Goal: Use online tool/utility: Utilize a website feature to perform a specific function

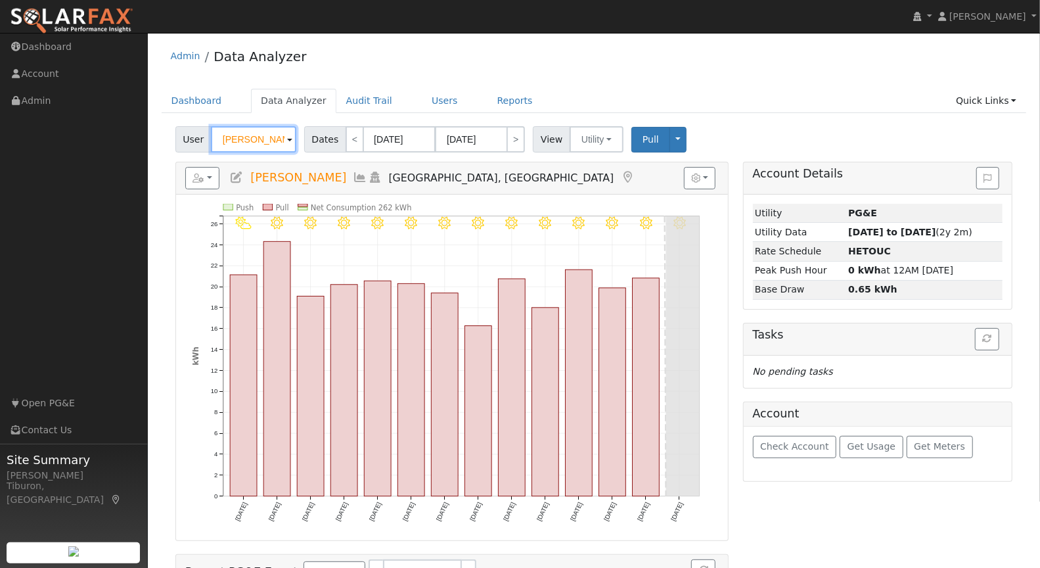
click at [258, 131] on input "[PERSON_NAME]" at bounding box center [253, 139] width 85 height 26
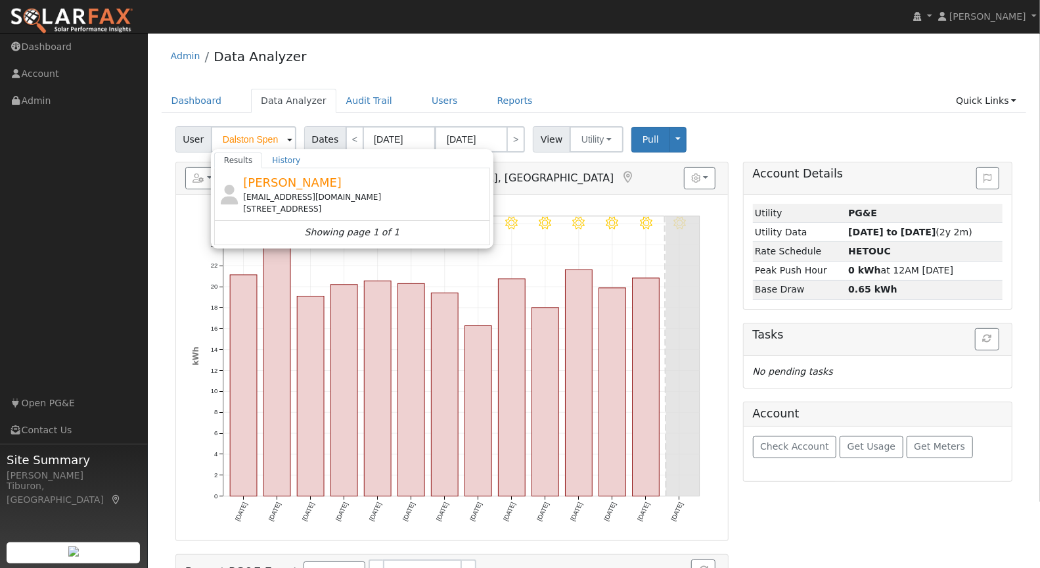
click at [317, 191] on div "[EMAIL_ADDRESS][DOMAIN_NAME]" at bounding box center [365, 197] width 244 height 12
type input "[PERSON_NAME]"
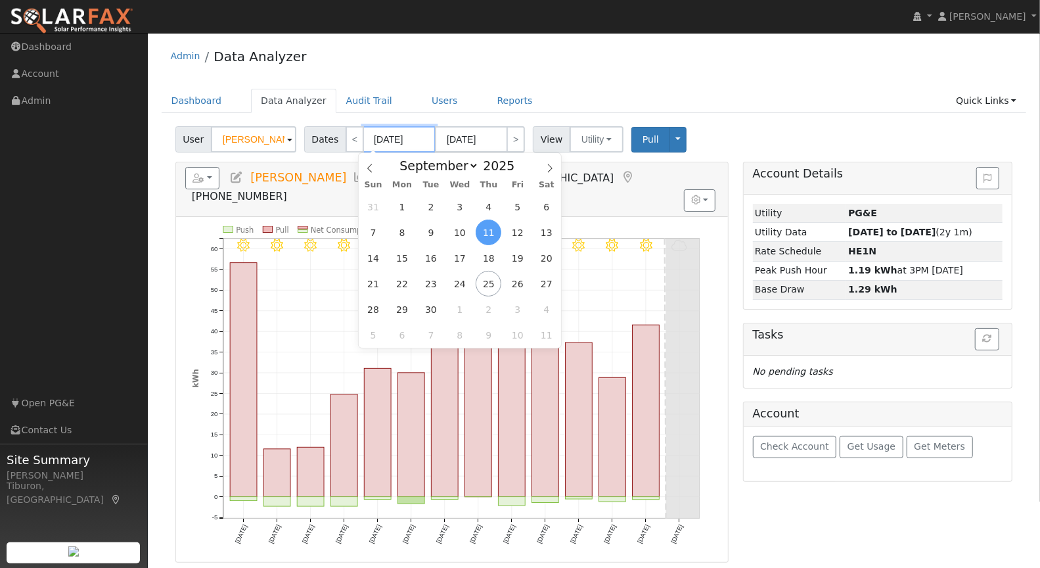
click at [402, 138] on input "09/11/2025" at bounding box center [399, 139] width 72 height 26
click at [519, 169] on span at bounding box center [522, 169] width 9 height 7
type input "2024"
click at [376, 206] on span "1" at bounding box center [374, 207] width 26 height 26
type input "09/01/2024"
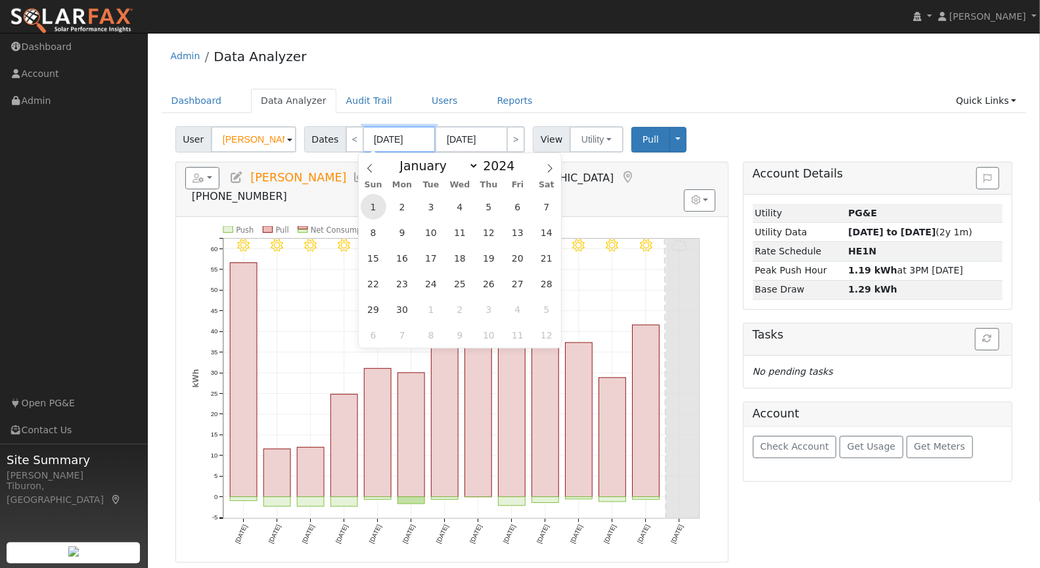
type input "09/30/2024"
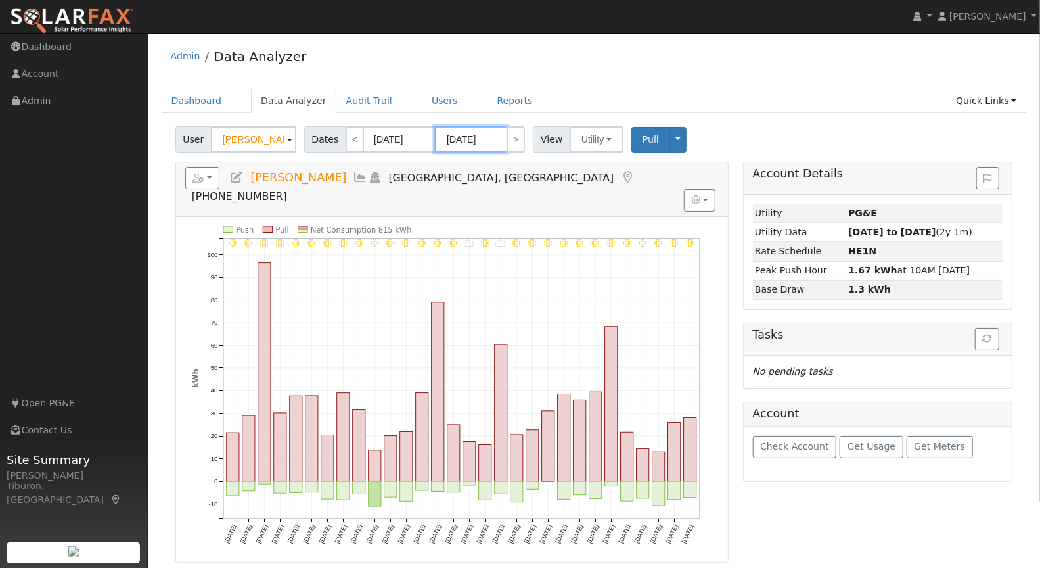
click at [473, 142] on input "09/30/2024" at bounding box center [471, 139] width 72 height 26
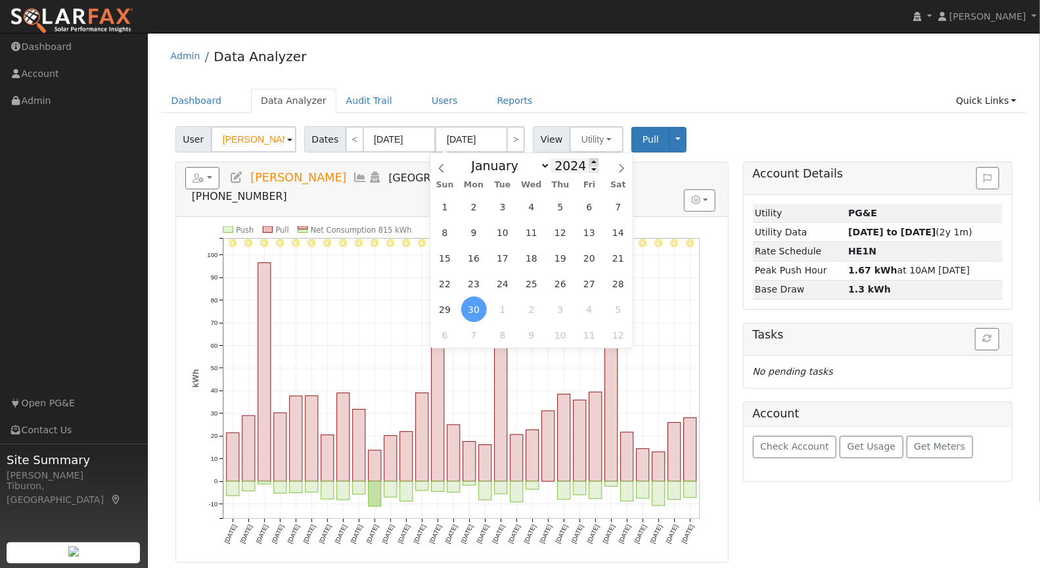
click at [591, 159] on span at bounding box center [594, 161] width 9 height 7
type input "2025"
click at [453, 204] on span "31" at bounding box center [445, 207] width 26 height 26
type input "08/31/2025"
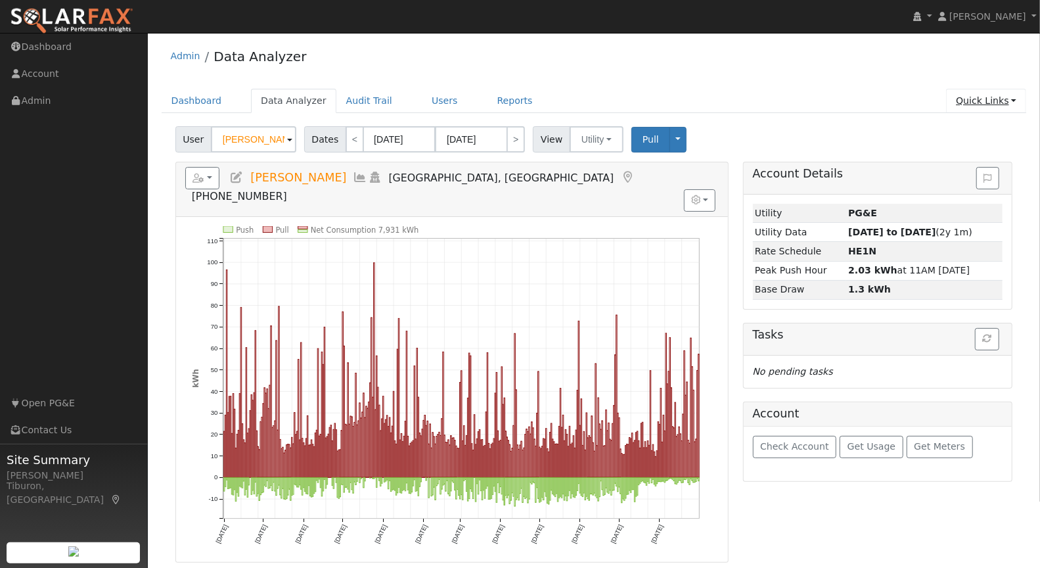
click at [965, 94] on link "Quick Links" at bounding box center [986, 101] width 80 height 24
click at [975, 170] on link "Run a Scenario Report" at bounding box center [959, 175] width 133 height 18
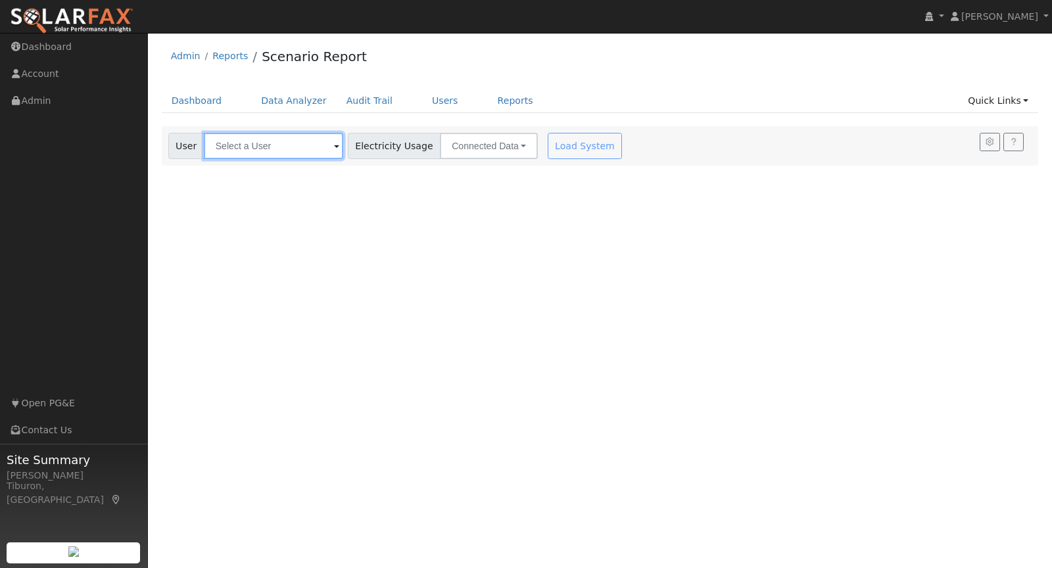
click at [281, 156] on input "text" at bounding box center [273, 146] width 139 height 26
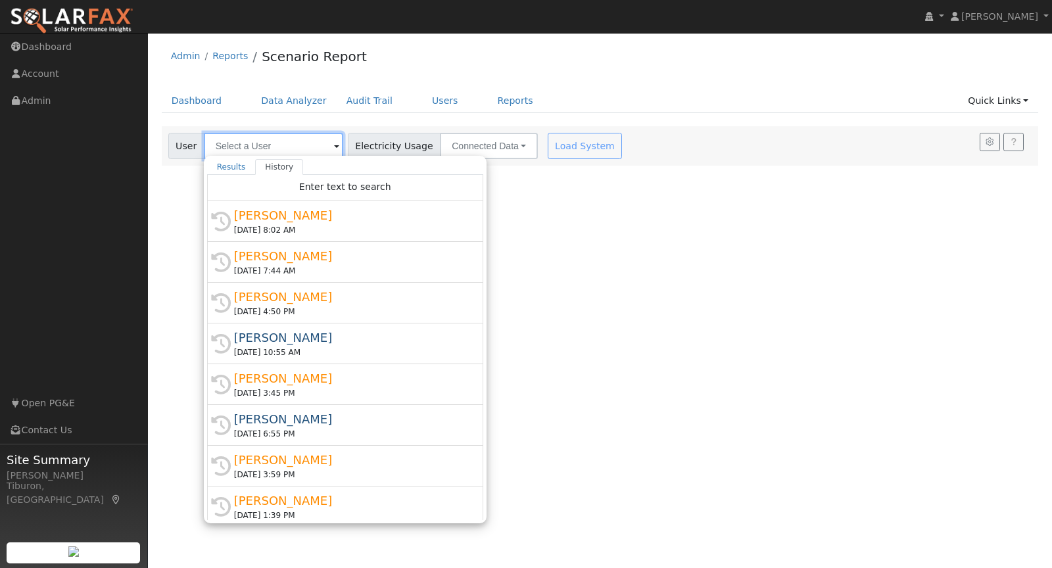
type input "S"
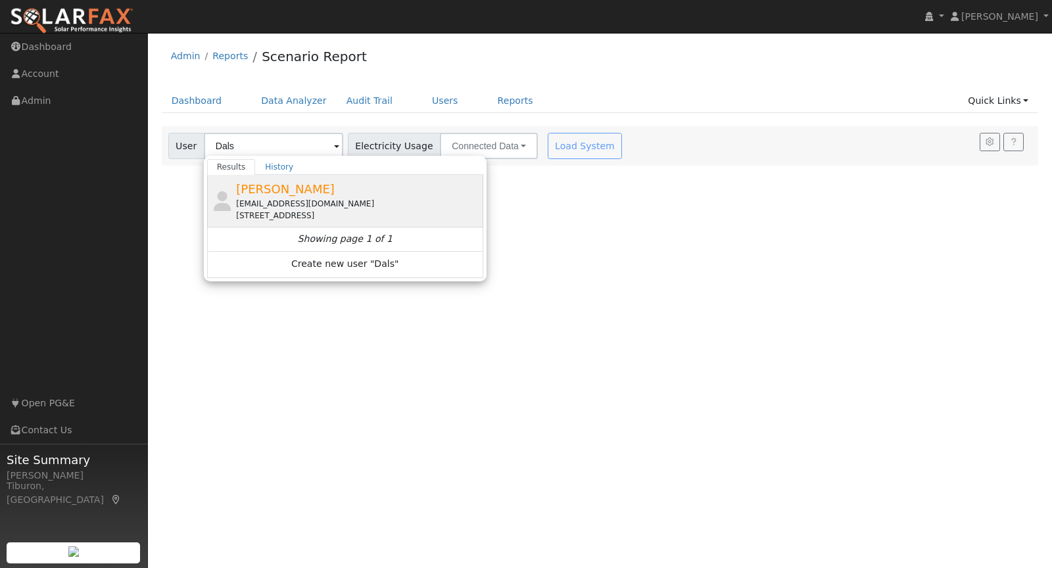
click at [341, 183] on div "[PERSON_NAME] [EMAIL_ADDRESS][DOMAIN_NAME] [STREET_ADDRESS]" at bounding box center [358, 200] width 244 height 41
type input "[PERSON_NAME]"
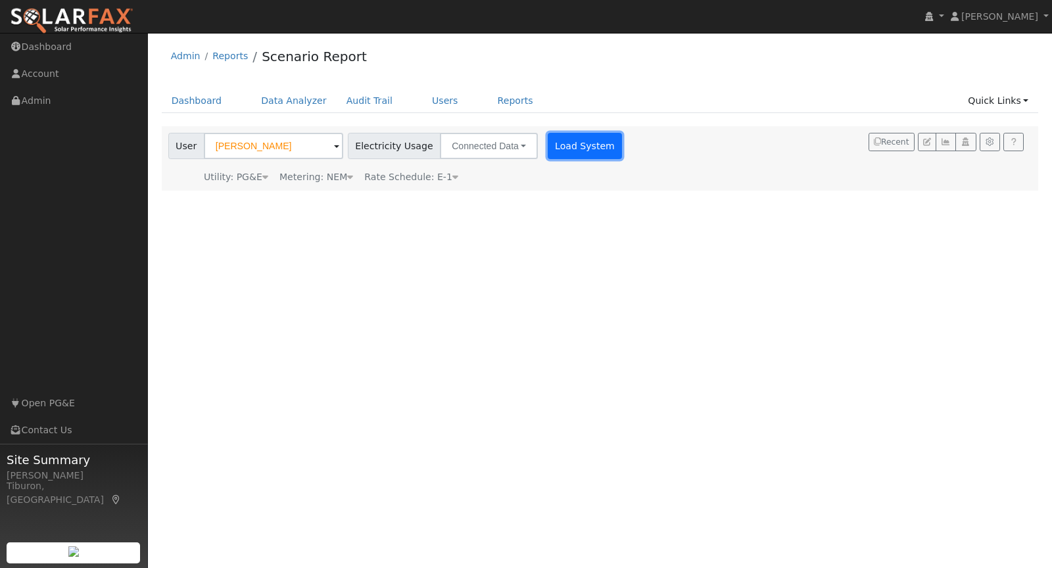
click at [563, 149] on button "Load System" at bounding box center [584, 146] width 75 height 26
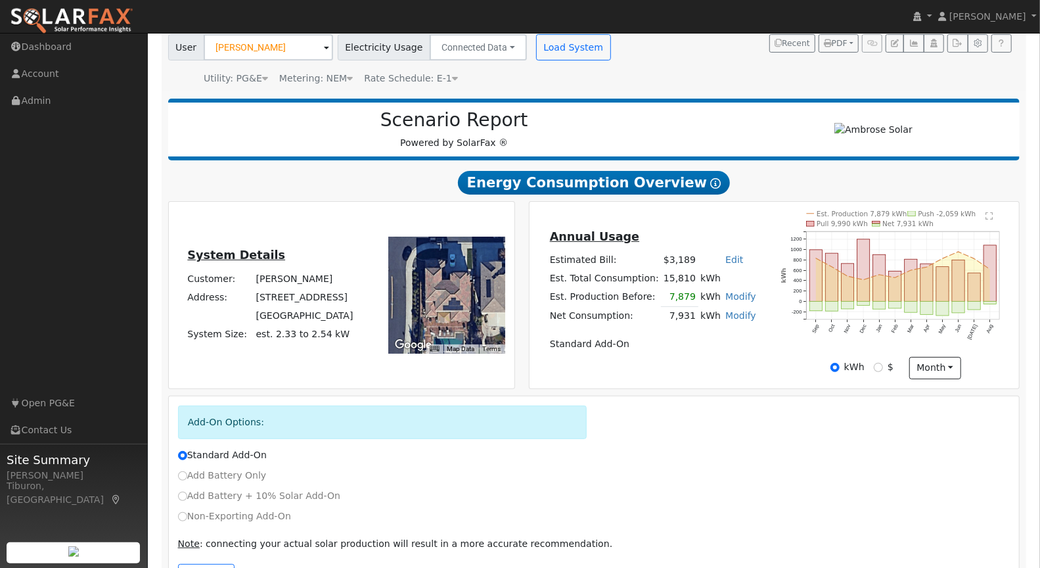
scroll to position [142, 0]
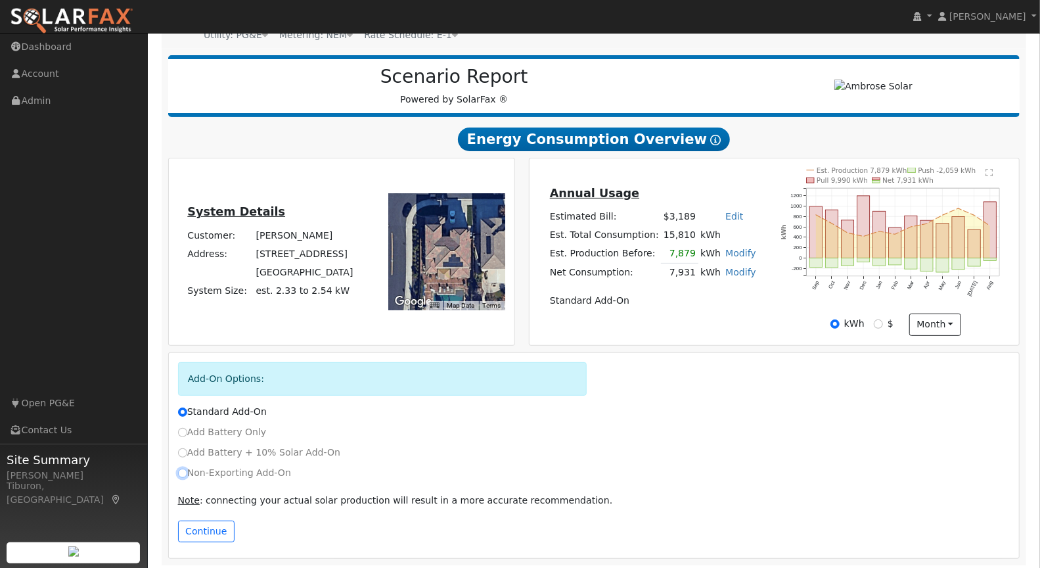
click at [183, 471] on input "Non-Exporting Add-On" at bounding box center [182, 473] width 9 height 9
radio input "true"
radio input "false"
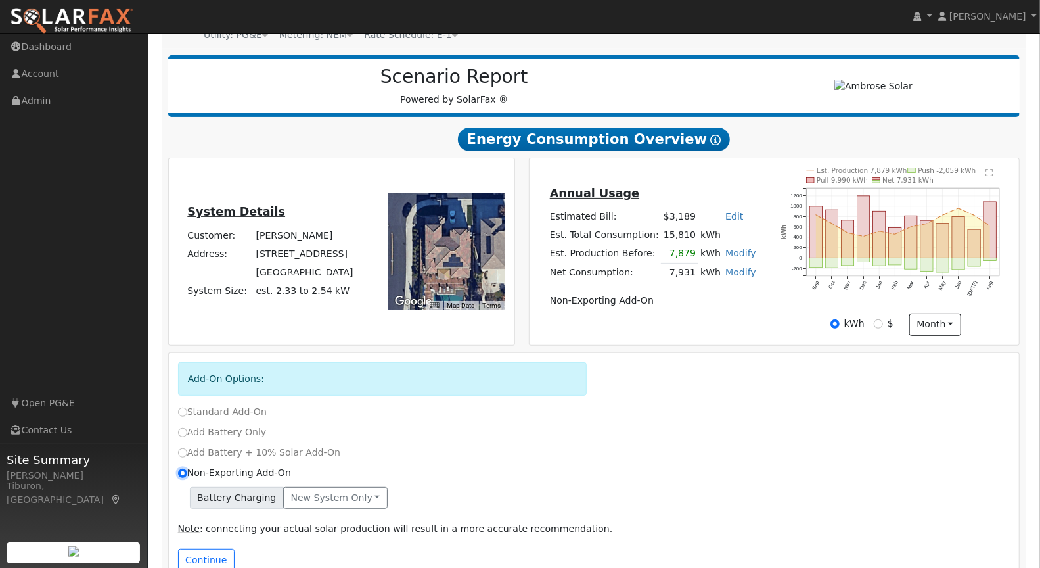
scroll to position [170, 0]
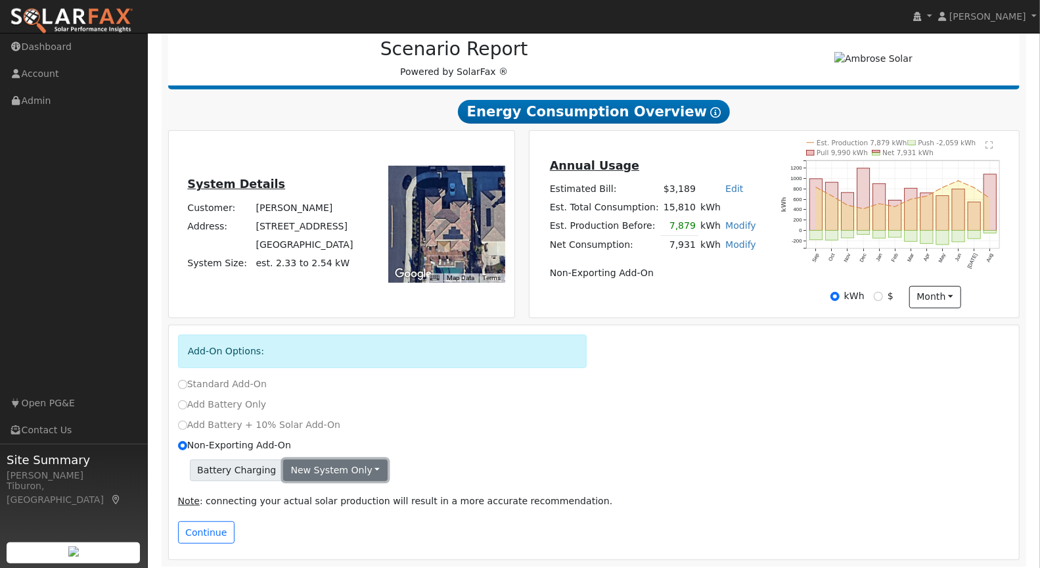
click at [322, 471] on button "New system only" at bounding box center [335, 470] width 104 height 22
click at [330, 511] on link "Both systems" at bounding box center [333, 515] width 98 height 18
click at [210, 524] on button "Continue" at bounding box center [206, 532] width 57 height 22
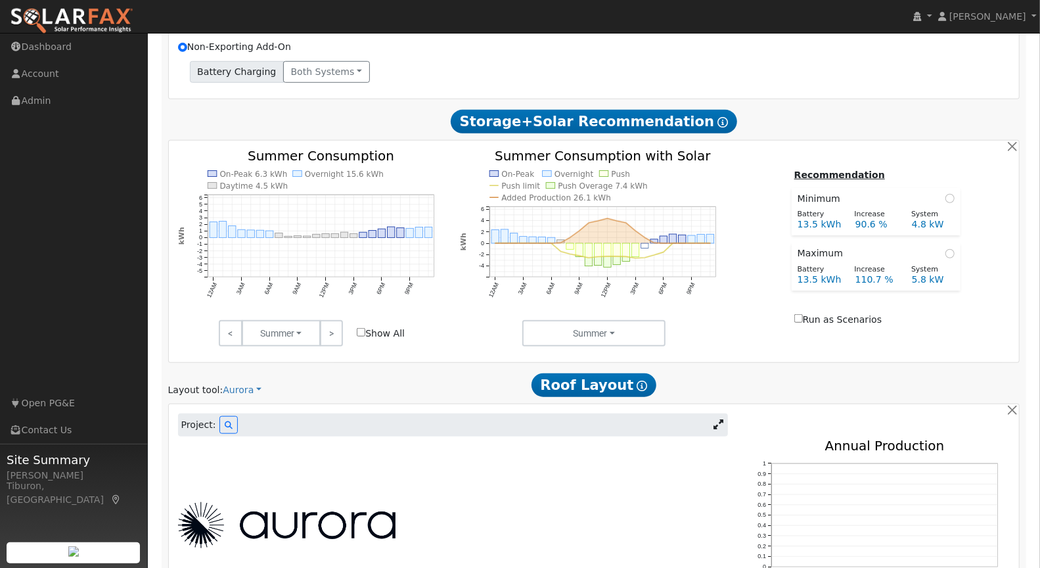
scroll to position [584, 0]
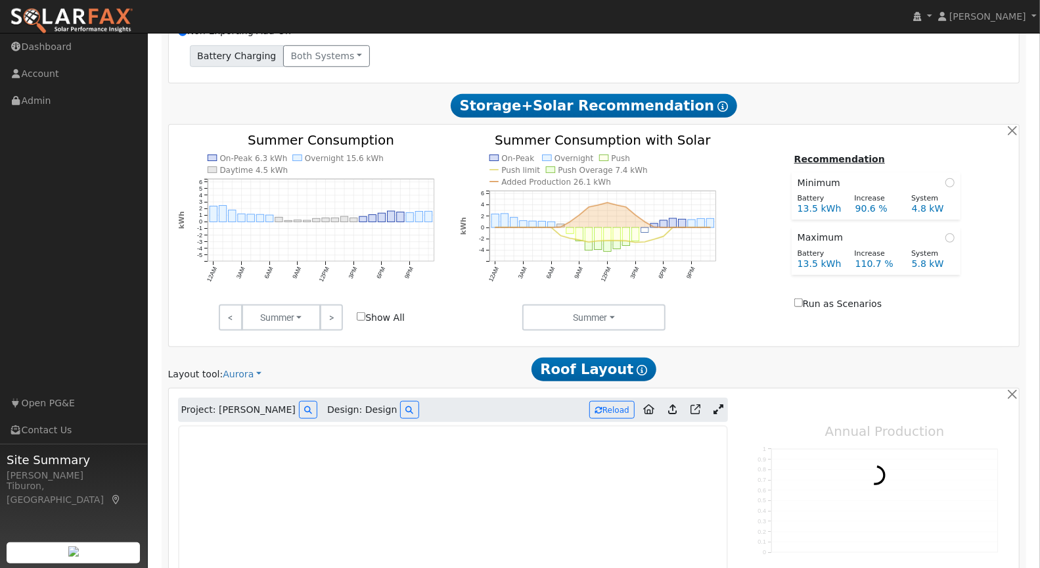
type input "11617"
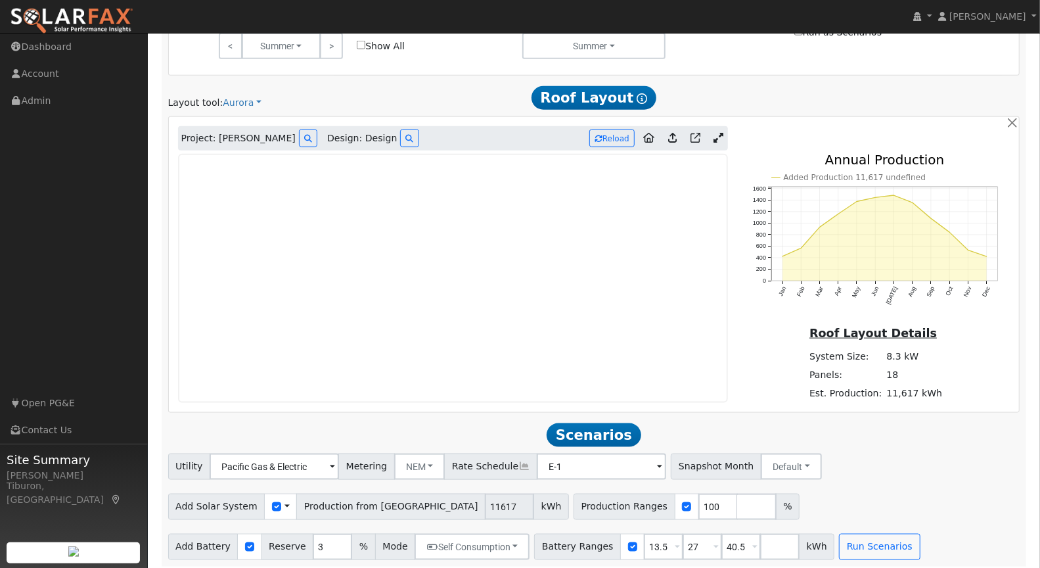
scroll to position [856, 0]
click at [272, 502] on input "checkbox" at bounding box center [276, 505] width 9 height 9
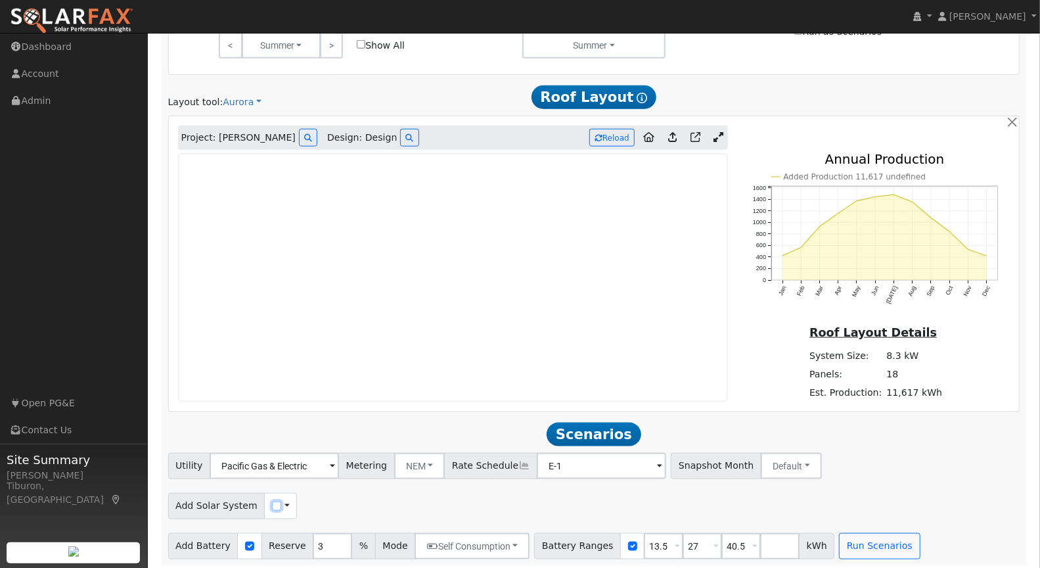
click at [272, 502] on input "checkbox" at bounding box center [276, 505] width 9 height 9
checkbox input "true"
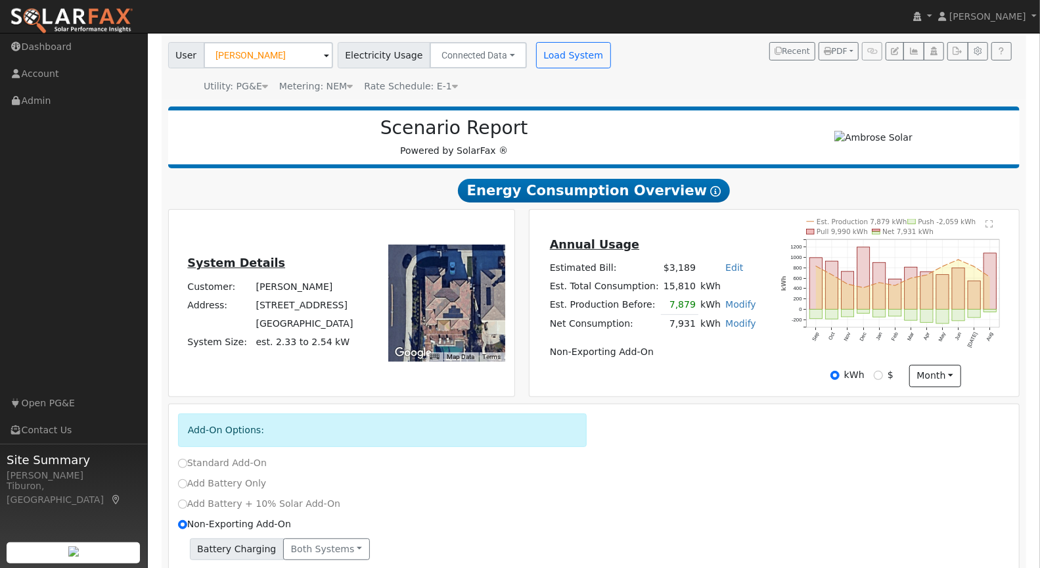
scroll to position [0, 0]
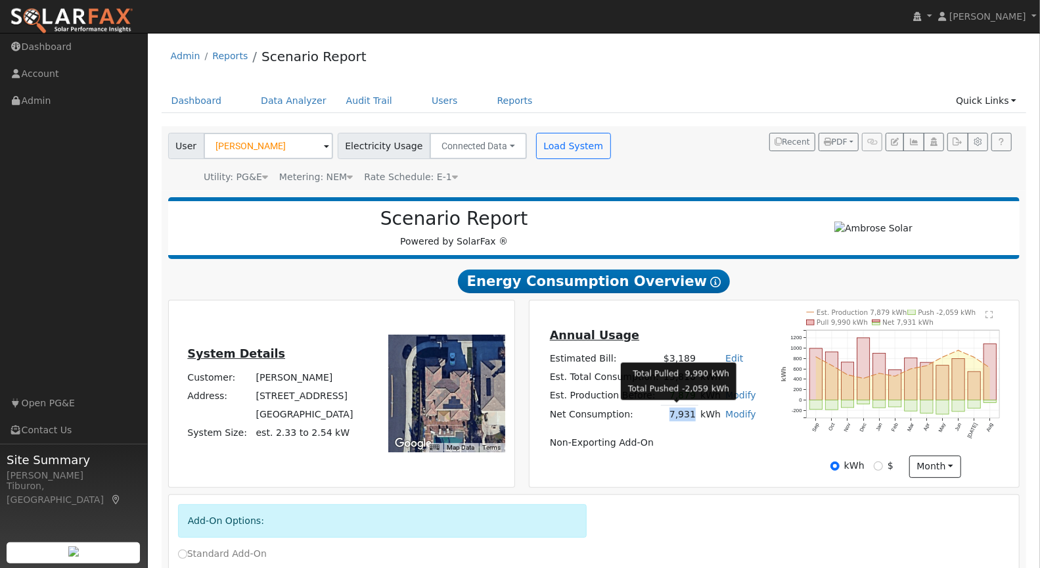
drag, startPoint x: 693, startPoint y: 412, endPoint x: 666, endPoint y: 415, distance: 27.1
click at [666, 415] on td "7,931" at bounding box center [679, 414] width 37 height 19
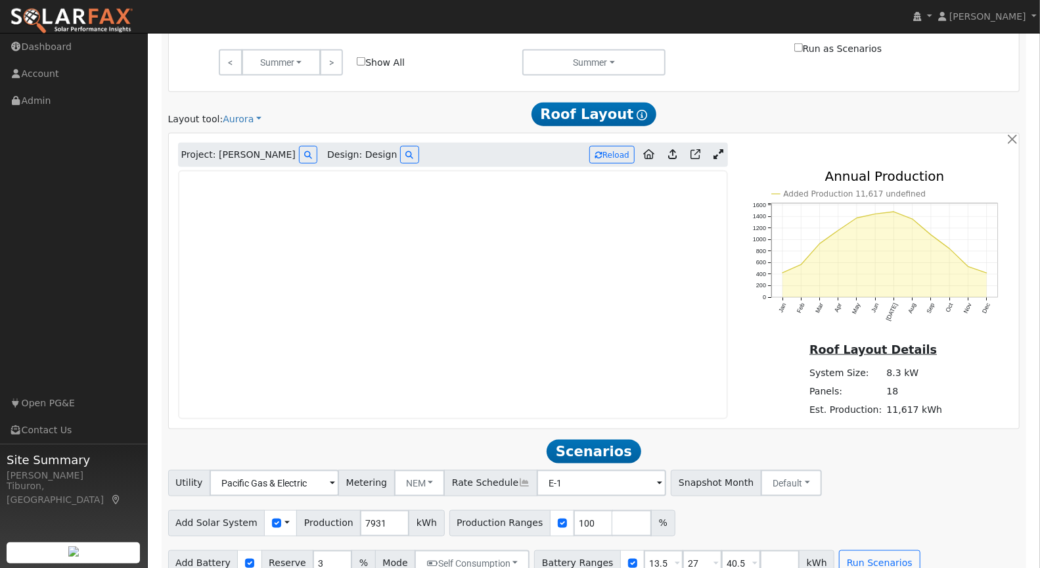
scroll to position [856, 0]
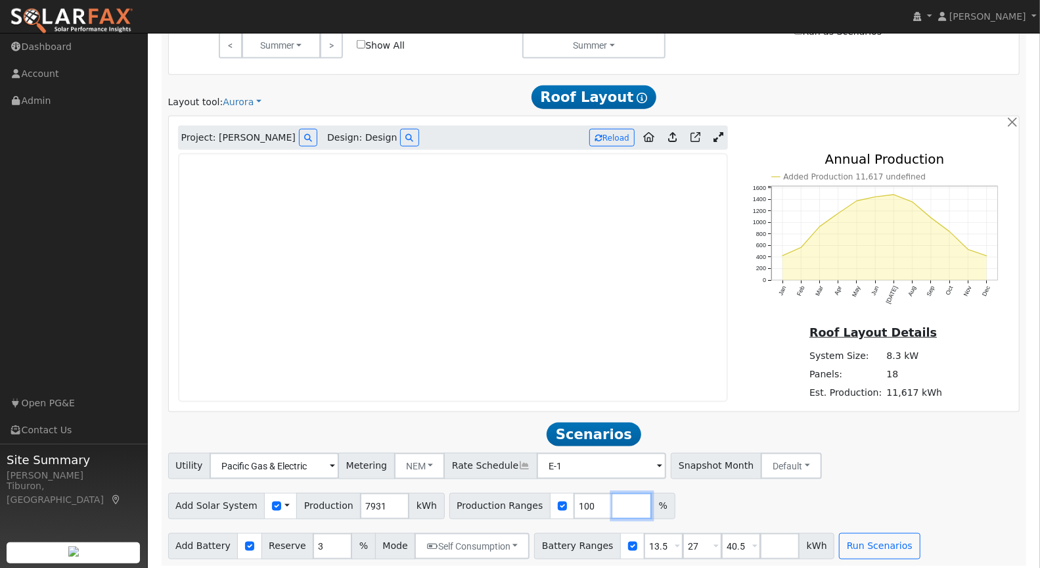
click at [613, 502] on input "number" at bounding box center [632, 506] width 39 height 26
type input "120"
click at [651, 503] on input "number" at bounding box center [670, 506] width 39 height 26
type input "140"
click at [690, 499] on input "number" at bounding box center [709, 506] width 39 height 26
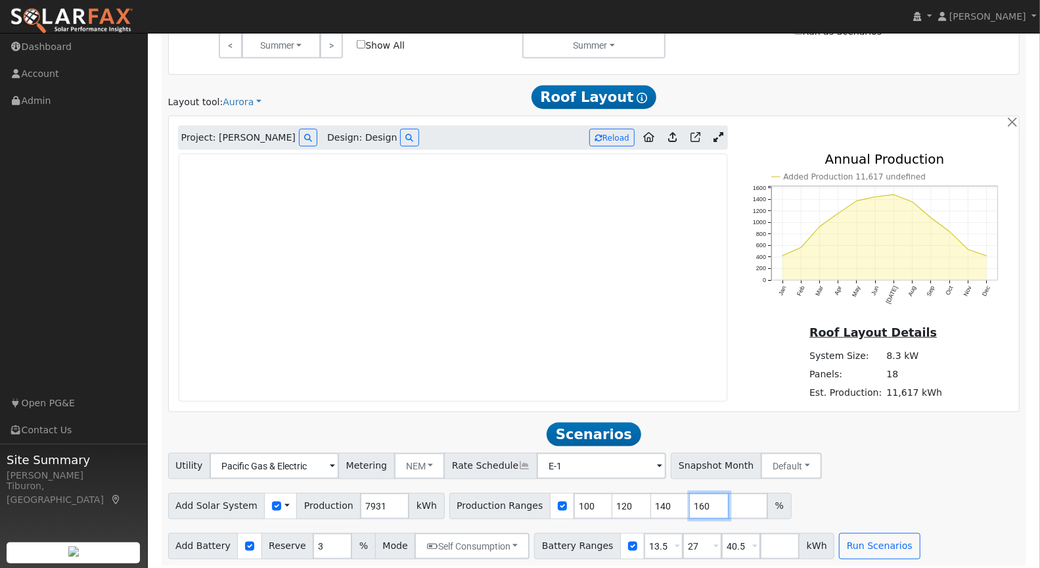
type input "160"
click at [729, 499] on input "number" at bounding box center [748, 506] width 39 height 26
type input "180"
click at [848, 545] on button "Run Scenarios" at bounding box center [879, 546] width 81 height 26
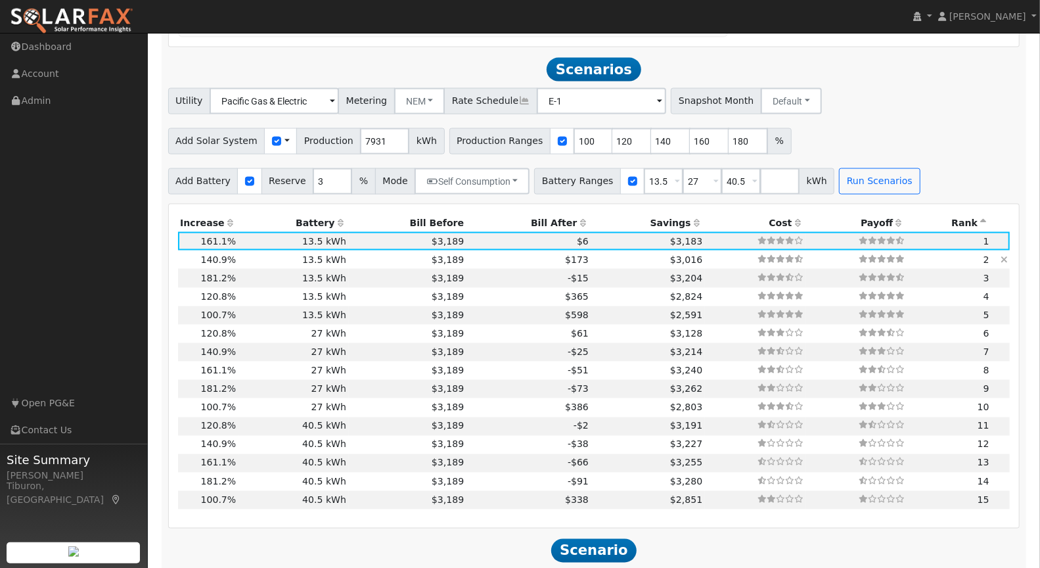
scroll to position [1233, 0]
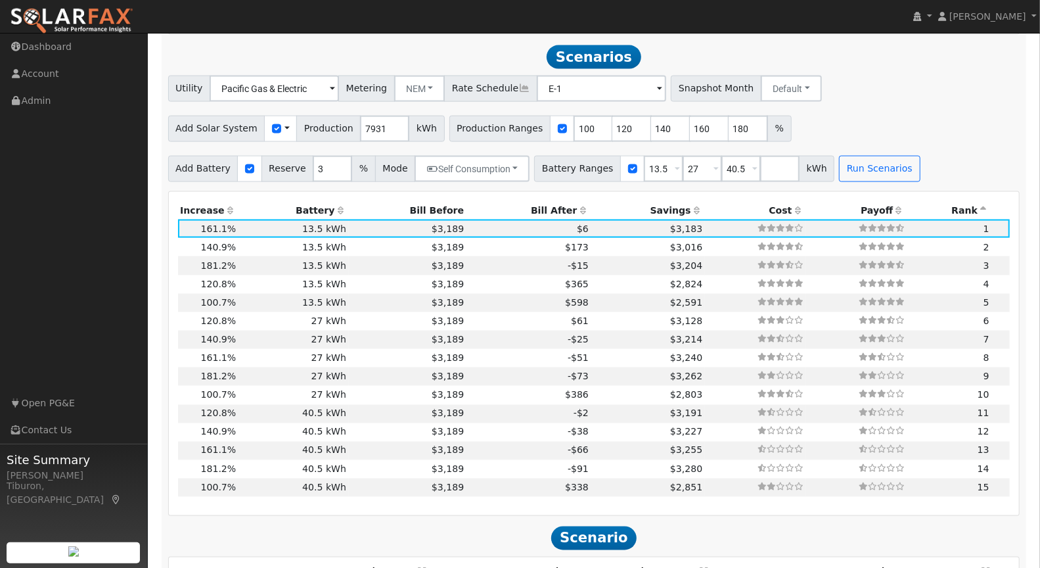
click at [533, 204] on th "Bill After" at bounding box center [529, 210] width 125 height 18
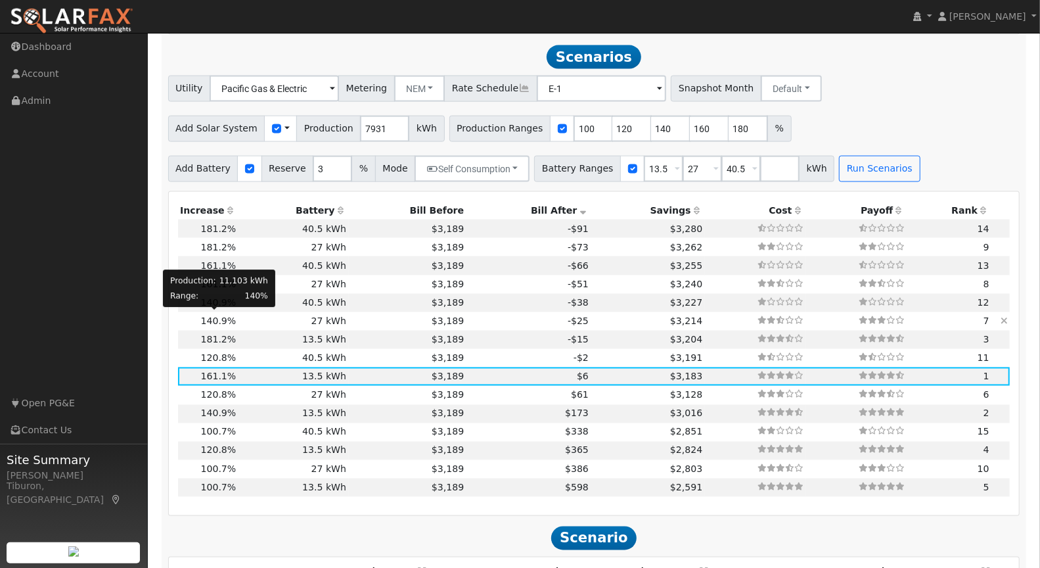
click at [208, 319] on span "140.9%" at bounding box center [218, 320] width 35 height 11
type input "7.4"
type input "$25,907"
type input "$32,400"
type input "$17,492"
